Goal: Obtain resource: Download file/media

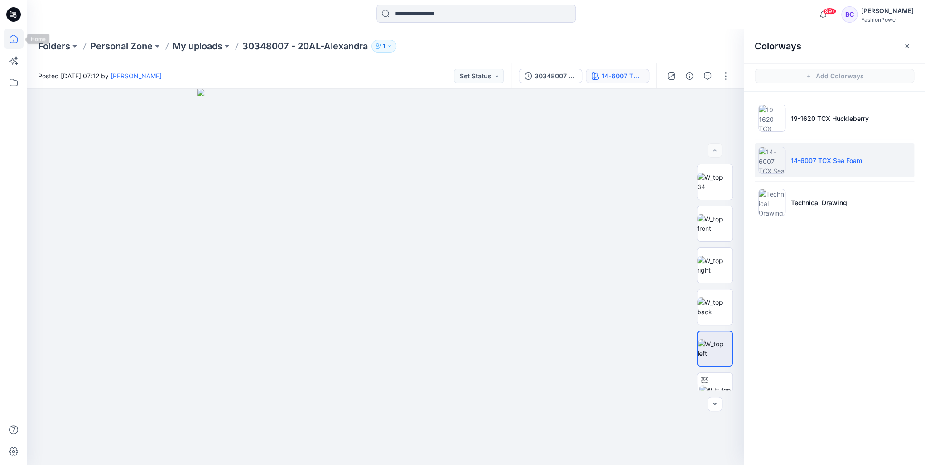
click at [17, 41] on icon at bounding box center [14, 39] width 8 height 8
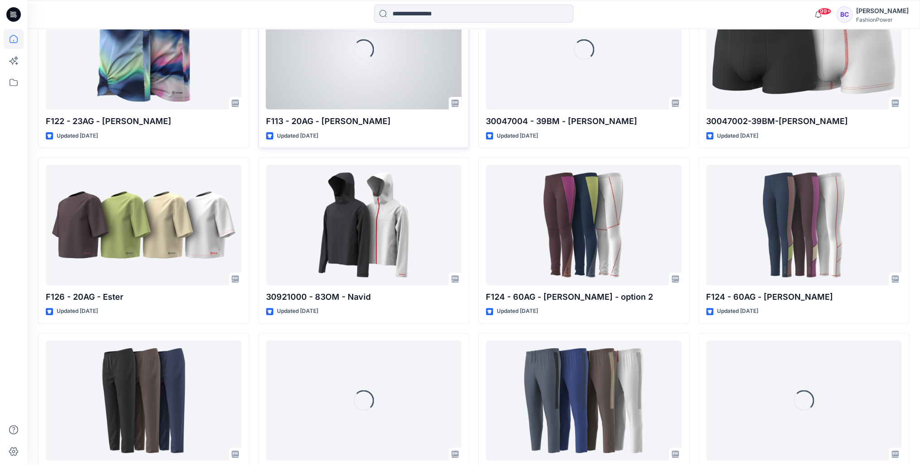
scroll to position [2529, 0]
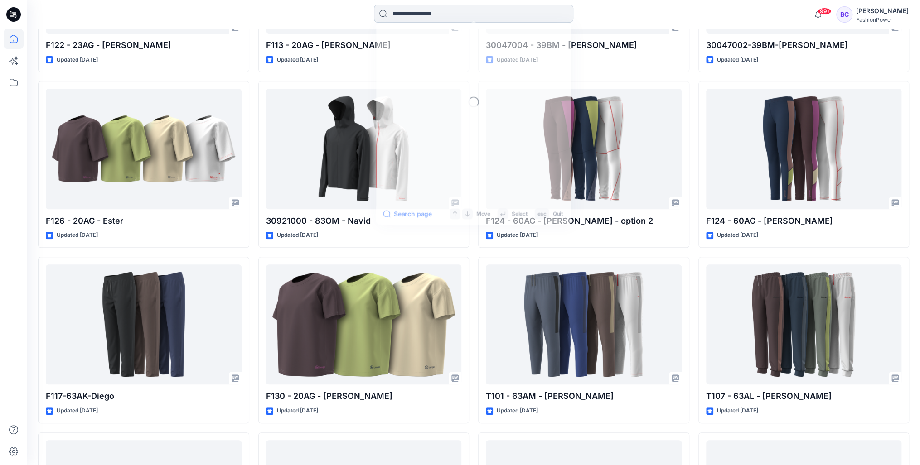
click at [450, 11] on input at bounding box center [473, 14] width 199 height 18
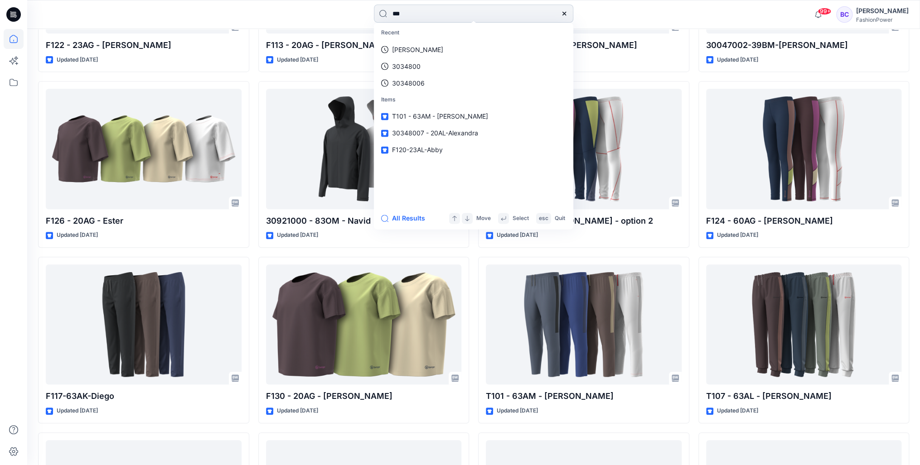
type input "****"
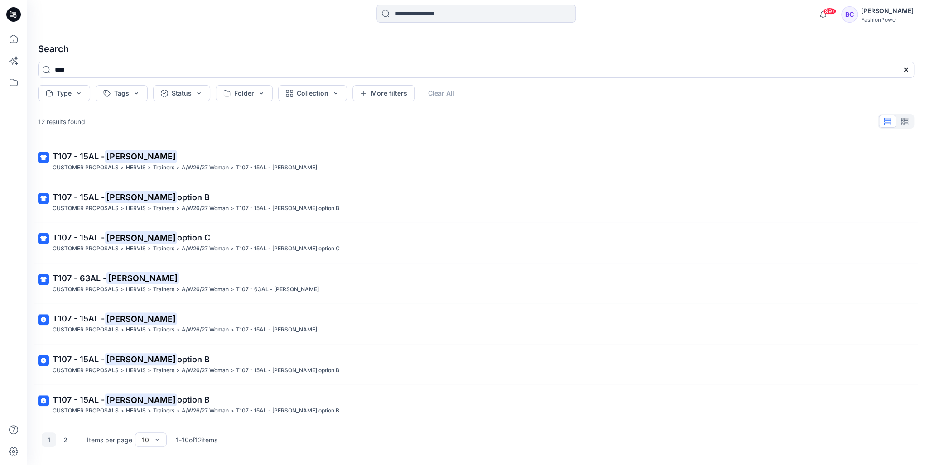
click at [105, 160] on span "T107 - 15AL -" at bounding box center [79, 157] width 52 height 10
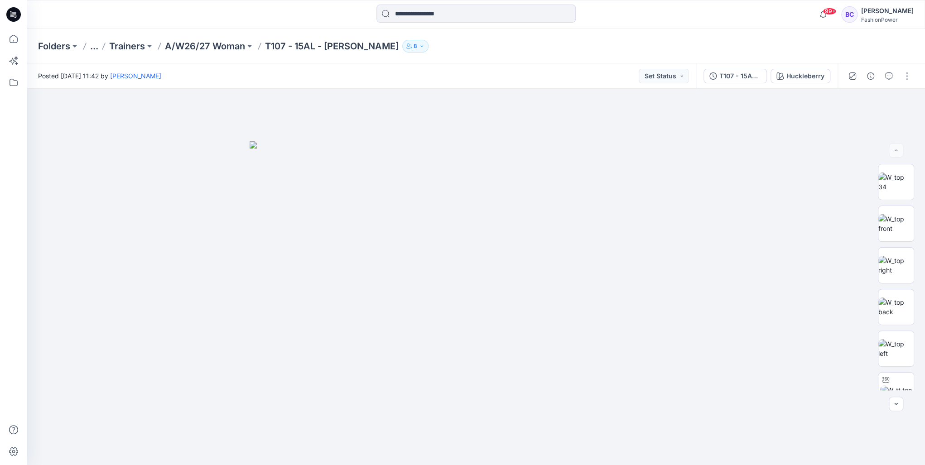
drag, startPoint x: 217, startPoint y: 39, endPoint x: 210, endPoint y: 54, distance: 17.3
click at [217, 39] on div "Folders ... Trainers A/W26/27 Woman T107 - 15AL - [PERSON_NAME] 8" at bounding box center [476, 46] width 898 height 34
click at [210, 54] on div "Folders ... Trainers A/W26/27 Woman T107 - 15AL - [PERSON_NAME] 8" at bounding box center [476, 46] width 898 height 34
click at [213, 48] on p "A/W26/27 Woman" at bounding box center [205, 46] width 80 height 13
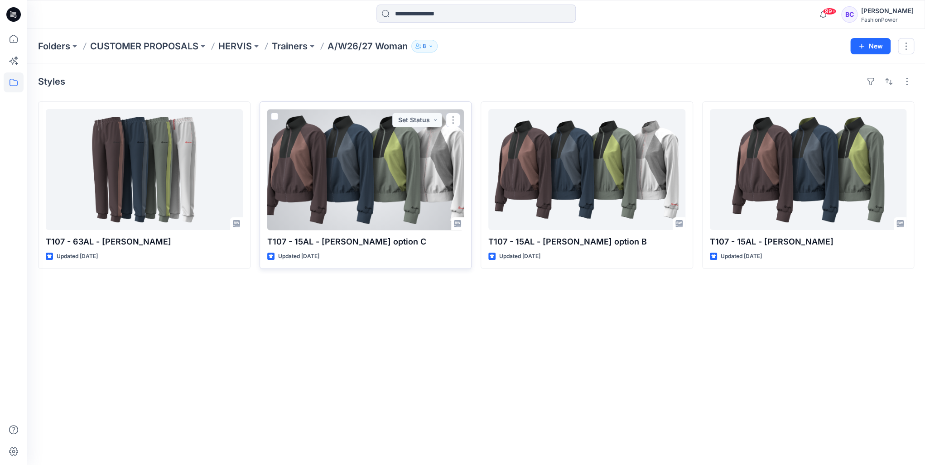
click at [340, 178] on div at bounding box center [365, 169] width 197 height 121
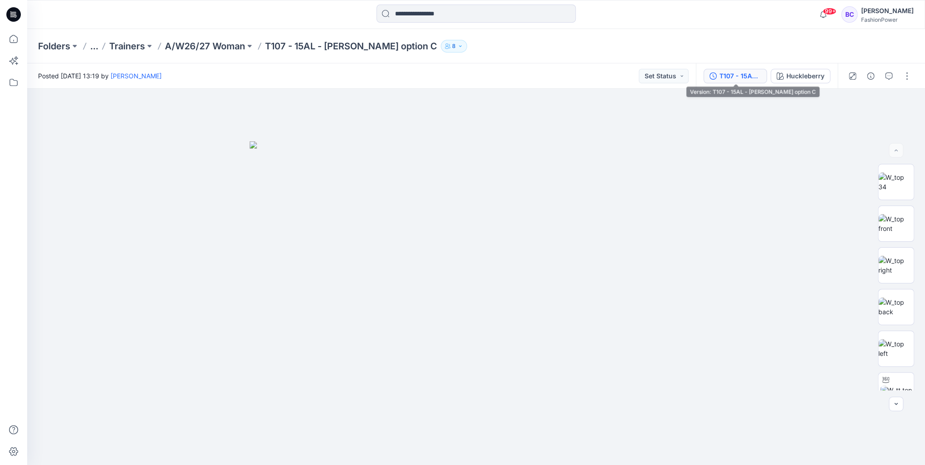
click at [740, 78] on div "T107 - 15AL - [PERSON_NAME] option C" at bounding box center [741, 76] width 42 height 10
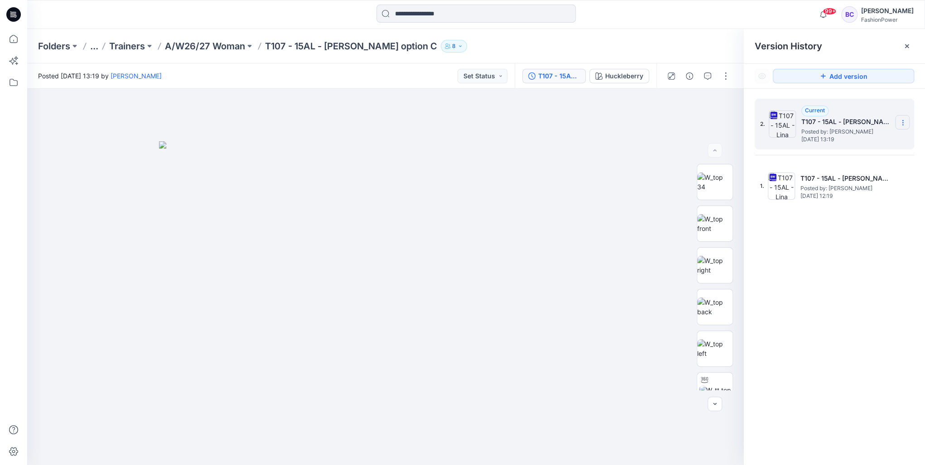
click at [902, 116] on section at bounding box center [902, 122] width 15 height 15
click at [869, 143] on span "Download Source BW File" at bounding box center [857, 140] width 76 height 11
click at [222, 53] on div "Folders ... Trainers A/W26/27 Woman T107 - 15AL - [PERSON_NAME] option C 8" at bounding box center [476, 46] width 898 height 34
click at [223, 48] on p "A/W26/27 Woman" at bounding box center [205, 46] width 80 height 13
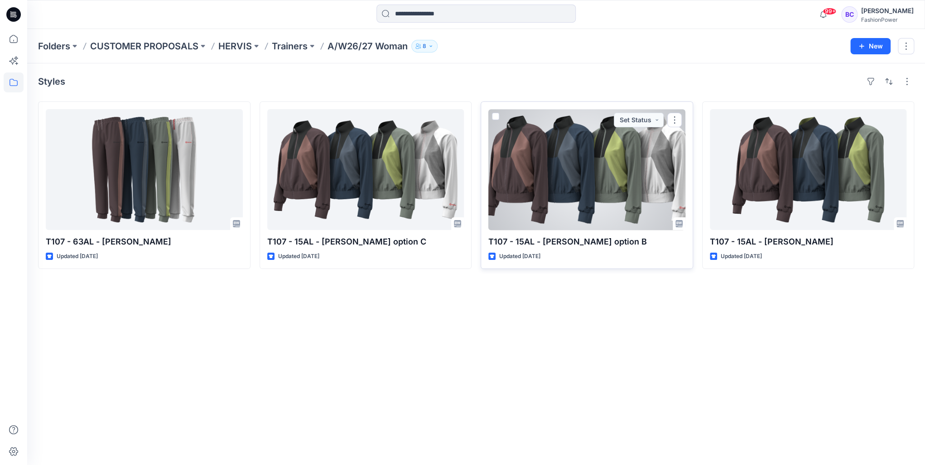
click at [530, 169] on div at bounding box center [587, 169] width 197 height 121
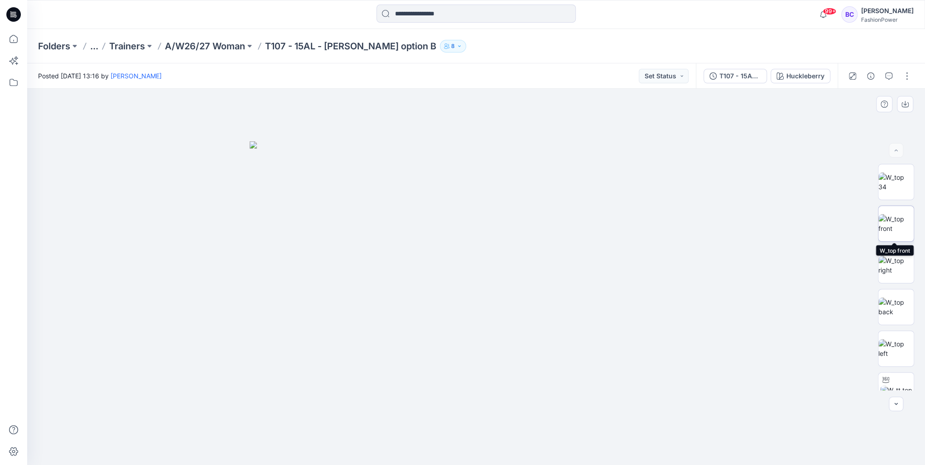
click at [886, 227] on img at bounding box center [896, 223] width 35 height 19
click at [898, 267] on img at bounding box center [896, 265] width 35 height 19
click at [907, 298] on img at bounding box center [896, 307] width 35 height 19
click at [214, 49] on p "A/W26/27 Woman" at bounding box center [205, 46] width 80 height 13
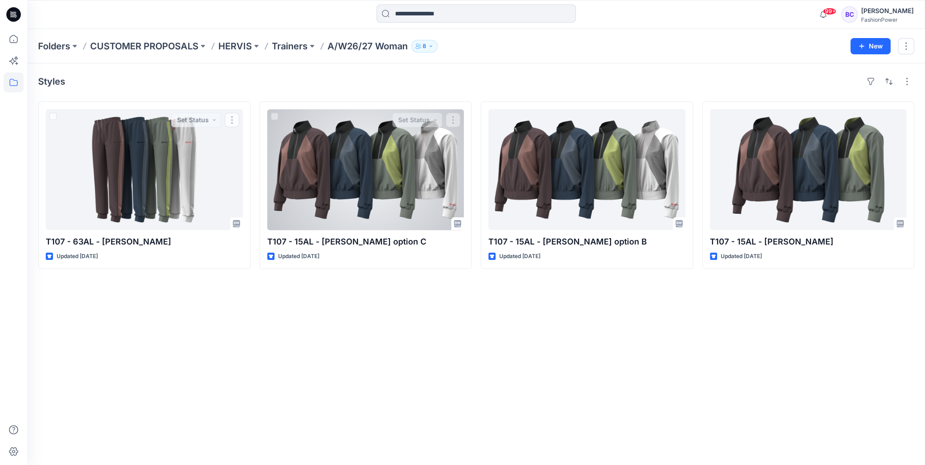
click at [319, 178] on div at bounding box center [365, 169] width 197 height 121
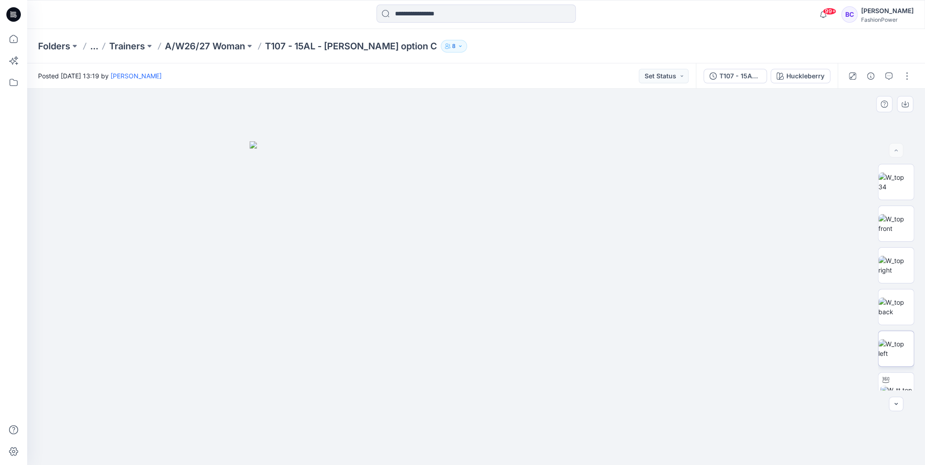
click at [906, 339] on img at bounding box center [896, 348] width 35 height 19
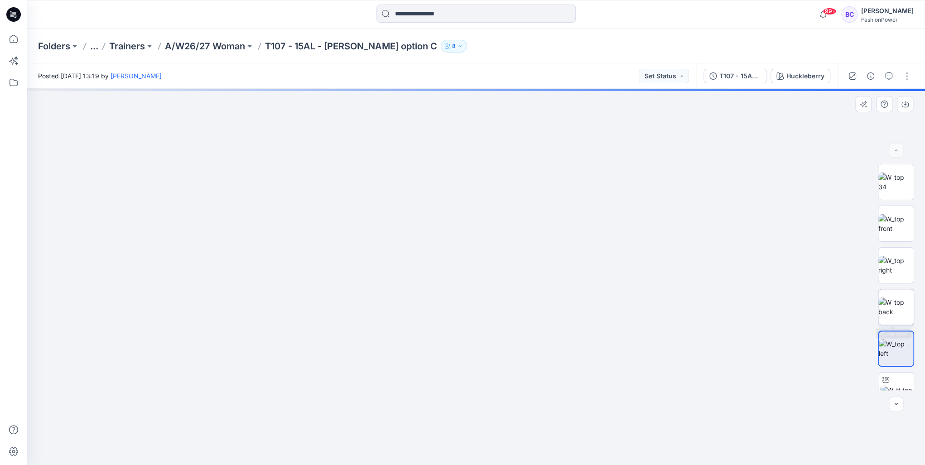
click at [905, 311] on img at bounding box center [896, 307] width 35 height 19
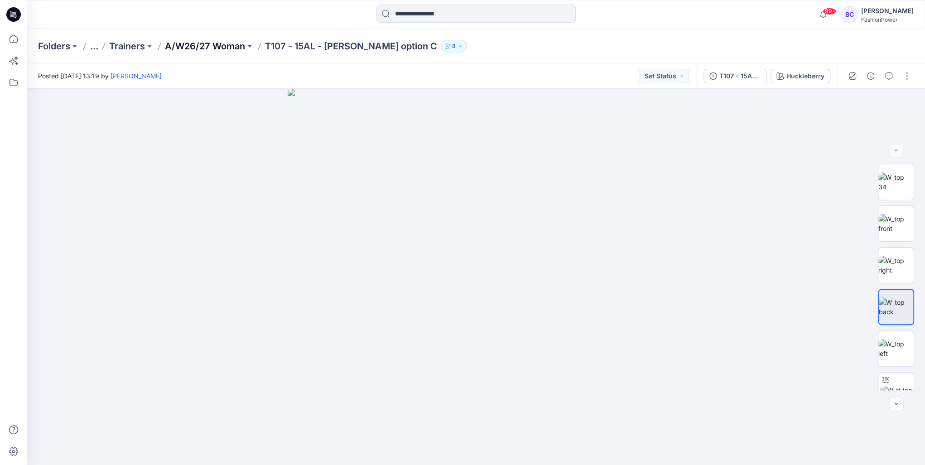
click at [232, 47] on p "A/W26/27 Woman" at bounding box center [205, 46] width 80 height 13
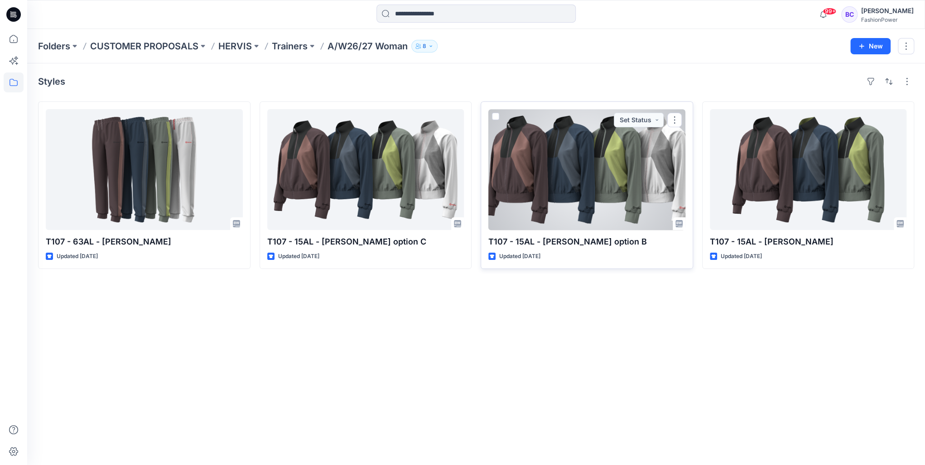
click at [518, 190] on div at bounding box center [587, 169] width 197 height 121
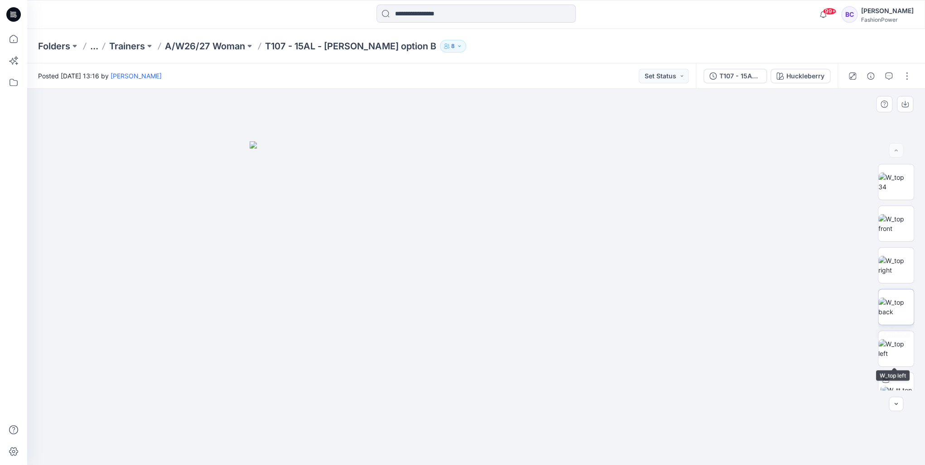
click at [888, 300] on img at bounding box center [896, 307] width 35 height 19
